Goal: Ask a question: Seek information or help from site administrators or community

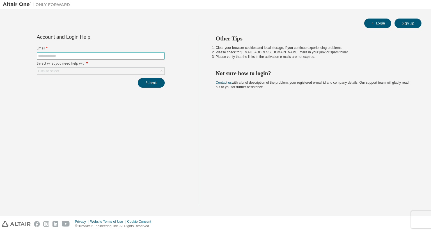
type input "**********"
click at [88, 69] on div "Click to select" at bounding box center [100, 71] width 127 height 7
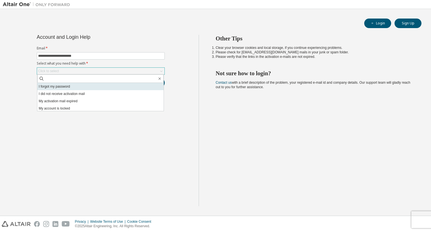
click at [88, 85] on li "I forgot my password" at bounding box center [100, 86] width 126 height 7
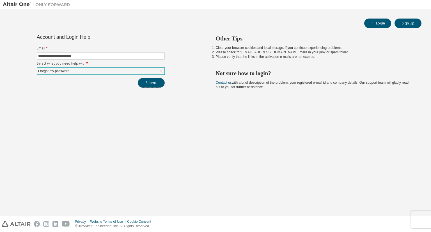
drag, startPoint x: 148, startPoint y: 83, endPoint x: 133, endPoint y: 73, distance: 18.5
click at [135, 75] on div "**********" at bounding box center [100, 61] width 135 height 53
click at [133, 73] on div "I forgot my password" at bounding box center [100, 71] width 127 height 7
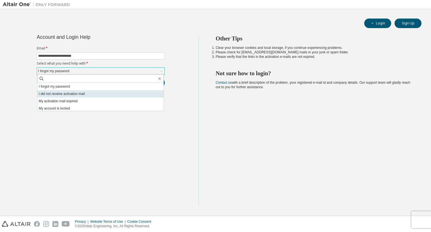
click at [126, 94] on li "I did not receive activation mail" at bounding box center [100, 93] width 126 height 7
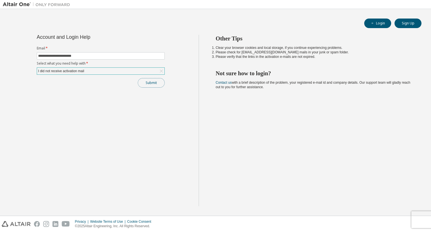
click at [158, 82] on button "Submit" at bounding box center [151, 83] width 27 height 10
click at [420, 217] on icon "button" at bounding box center [419, 218] width 3 height 3
click at [420, 219] on body "**********" at bounding box center [215, 116] width 431 height 232
click at [418, 222] on div "Privacy Website Terms of Use Cookie Consent © 2025 Altair Engineering, Inc. All…" at bounding box center [215, 224] width 431 height 16
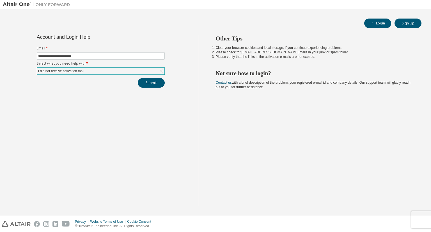
click at [416, 221] on div "Privacy Website Terms of Use Cookie Consent © 2025 Altair Engineering, Inc. All…" at bounding box center [215, 224] width 431 height 16
click at [423, 218] on div "Privacy Website Terms of Use Cookie Consent © 2025 Altair Engineering, Inc. All…" at bounding box center [215, 224] width 431 height 16
click at [420, 217] on div "Privacy Website Terms of Use Cookie Consent © 2025 Altair Engineering, Inc. All…" at bounding box center [215, 224] width 431 height 16
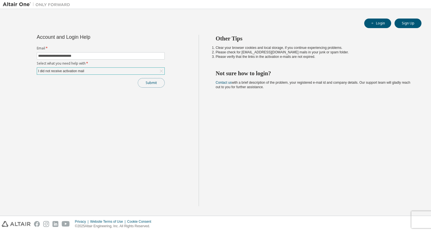
click at [158, 79] on button "Submit" at bounding box center [151, 83] width 27 height 10
click at [163, 70] on icon at bounding box center [162, 71] width 6 height 6
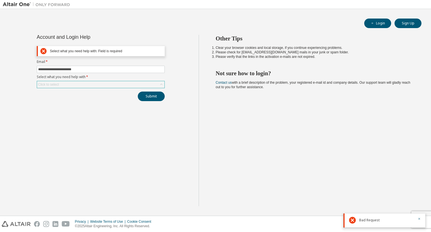
click at [119, 81] on div "Click to select" at bounding box center [100, 84] width 127 height 7
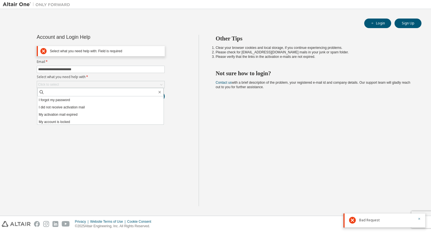
drag, startPoint x: 85, startPoint y: 99, endPoint x: 95, endPoint y: 101, distance: 10.0
click at [85, 99] on li "I forgot my password" at bounding box center [100, 99] width 126 height 7
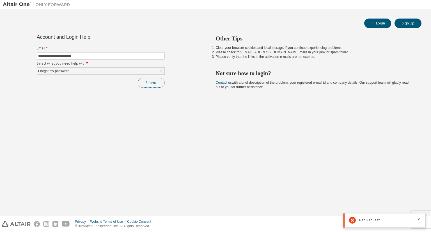
click at [160, 82] on button "Submit" at bounding box center [151, 83] width 27 height 10
click at [14, 6] on img at bounding box center [38, 5] width 70 height 6
click at [15, 4] on img at bounding box center [38, 5] width 70 height 6
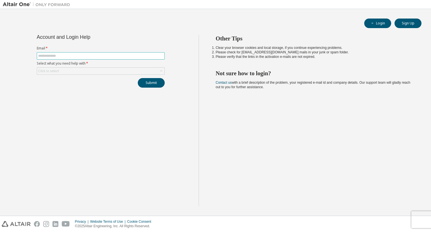
click at [152, 55] on input "text" at bounding box center [100, 56] width 125 height 4
type input "**********"
click at [85, 71] on div "Click to select" at bounding box center [100, 71] width 127 height 7
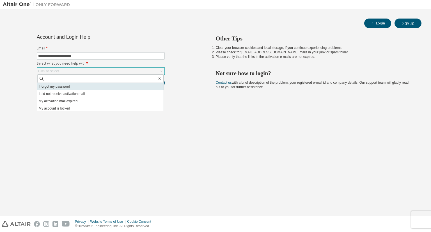
click at [80, 85] on li "I forgot my password" at bounding box center [100, 86] width 126 height 7
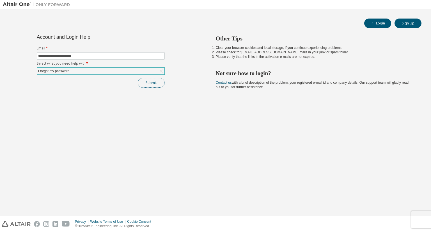
click at [158, 82] on button "Submit" at bounding box center [151, 83] width 27 height 10
drag, startPoint x: 411, startPoint y: 220, endPoint x: 295, endPoint y: 202, distance: 118.0
click at [295, 202] on body "**********" at bounding box center [215, 116] width 431 height 232
click at [429, 216] on div "Privacy Website Terms of Use Cookie Consent © 2025 Altair Engineering, Inc. All…" at bounding box center [215, 224] width 431 height 16
click at [429, 219] on div "Privacy Website Terms of Use Cookie Consent © 2025 Altair Engineering, Inc. All…" at bounding box center [215, 224] width 431 height 16
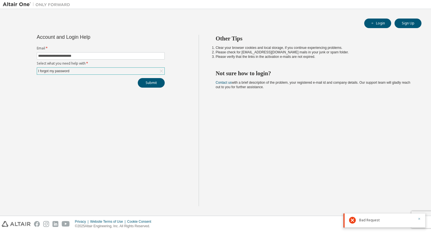
click at [419, 218] on icon "button" at bounding box center [419, 218] width 3 height 3
click at [268, 169] on div "Other Tips Clear your browser cookies and local storage, if you continue experi…" at bounding box center [314, 120] width 230 height 171
click at [131, 161] on div "**********" at bounding box center [101, 120] width 196 height 171
click at [9, 5] on img at bounding box center [38, 5] width 70 height 6
click at [11, 4] on img at bounding box center [38, 5] width 70 height 6
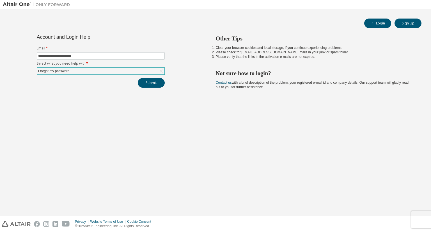
click at [44, 5] on img at bounding box center [38, 5] width 70 height 6
click at [19, 3] on img at bounding box center [38, 5] width 70 height 6
